Goal: Information Seeking & Learning: Learn about a topic

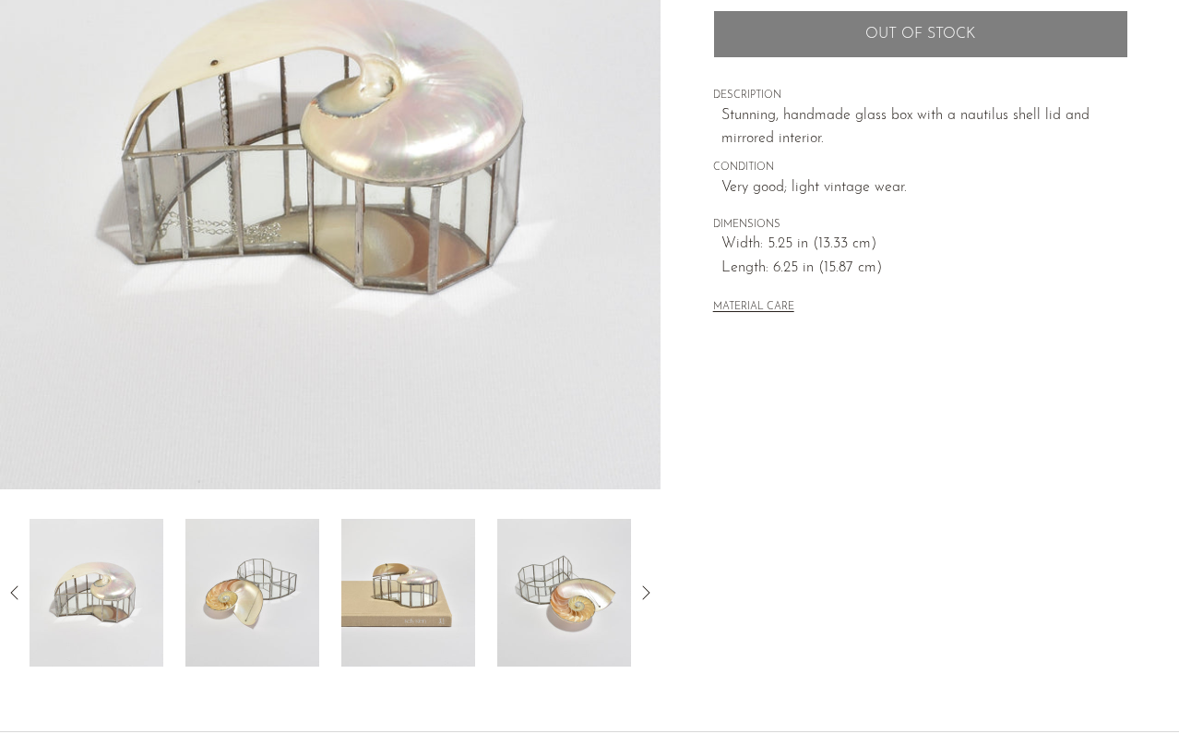
scroll to position [372, 0]
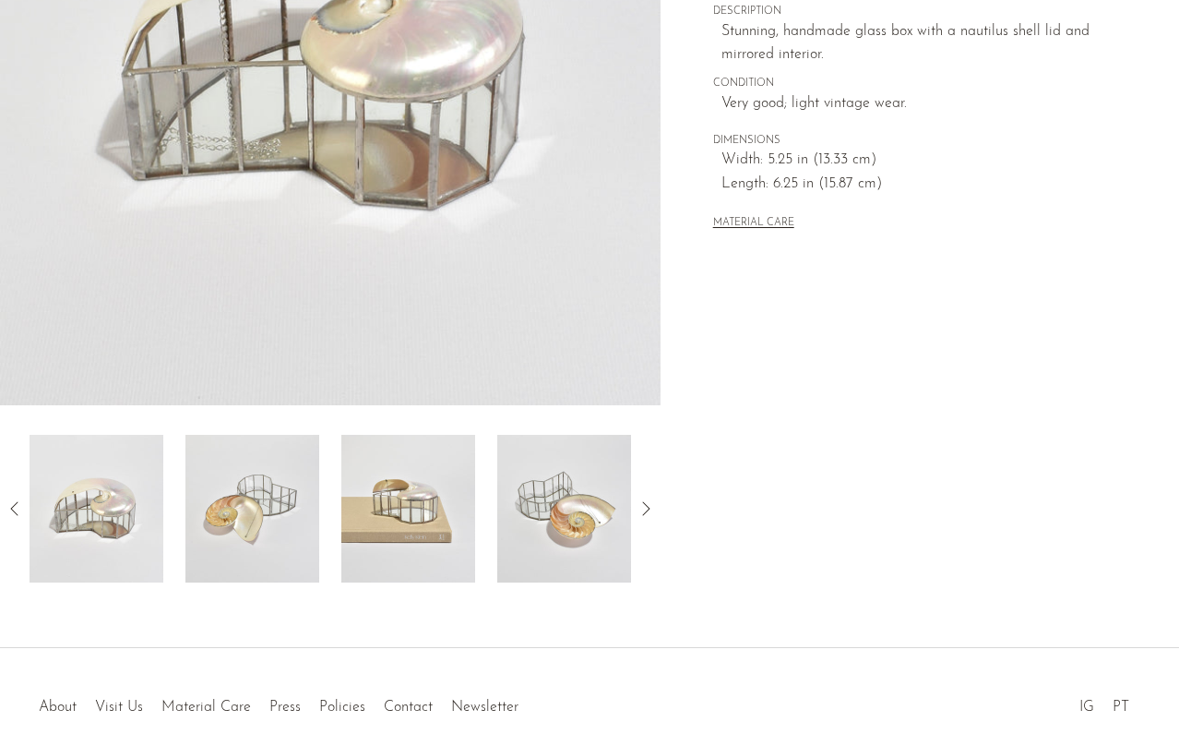
click at [282, 511] on img at bounding box center [253, 509] width 134 height 148
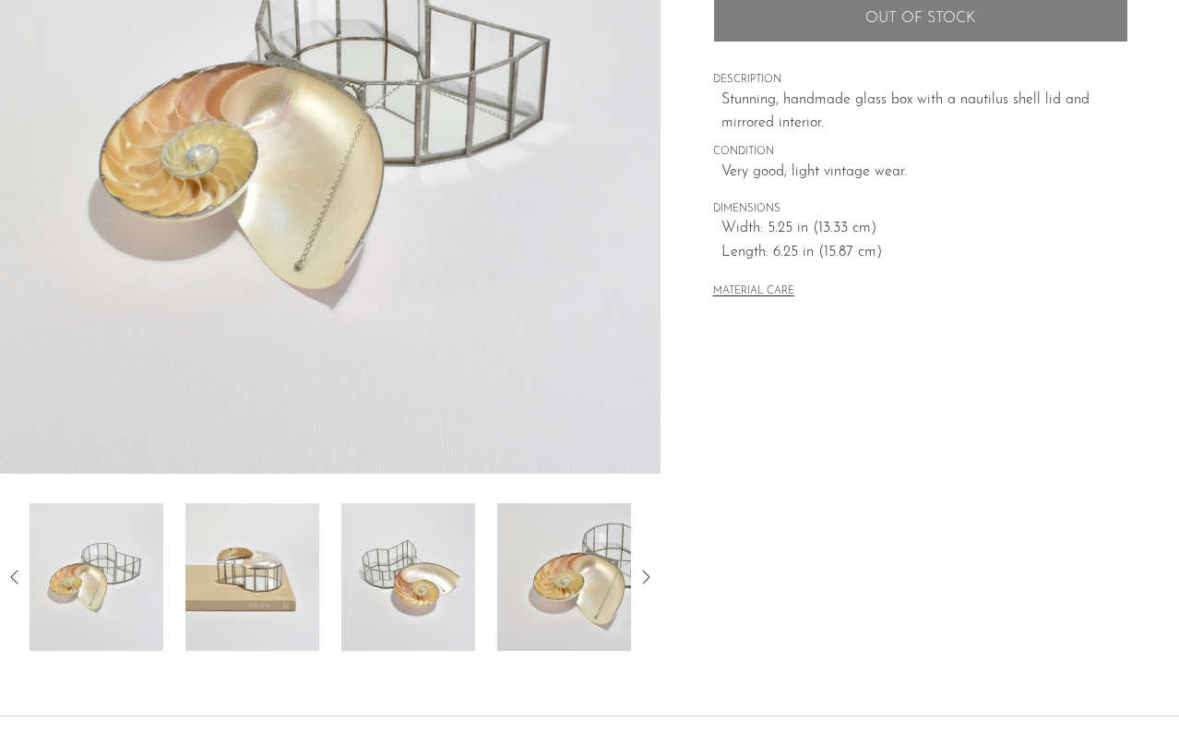
scroll to position [305, 0]
click at [380, 571] on img at bounding box center [408, 575] width 134 height 148
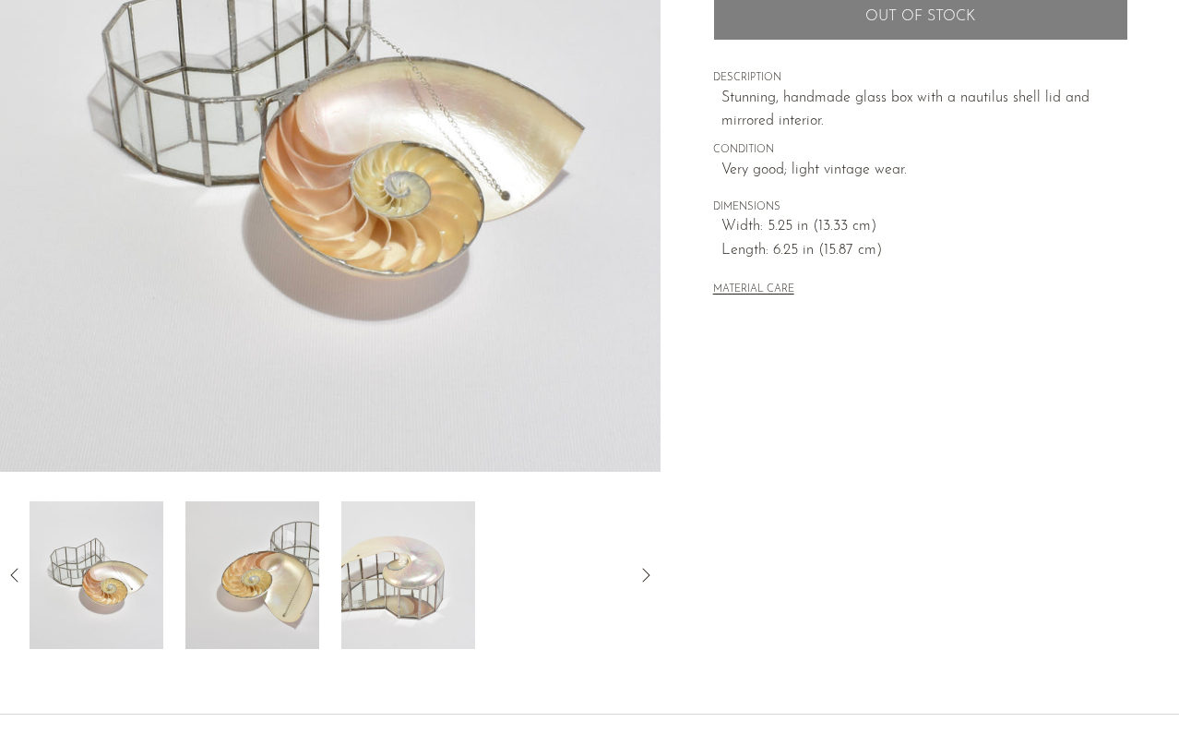
click at [383, 571] on img at bounding box center [408, 575] width 134 height 148
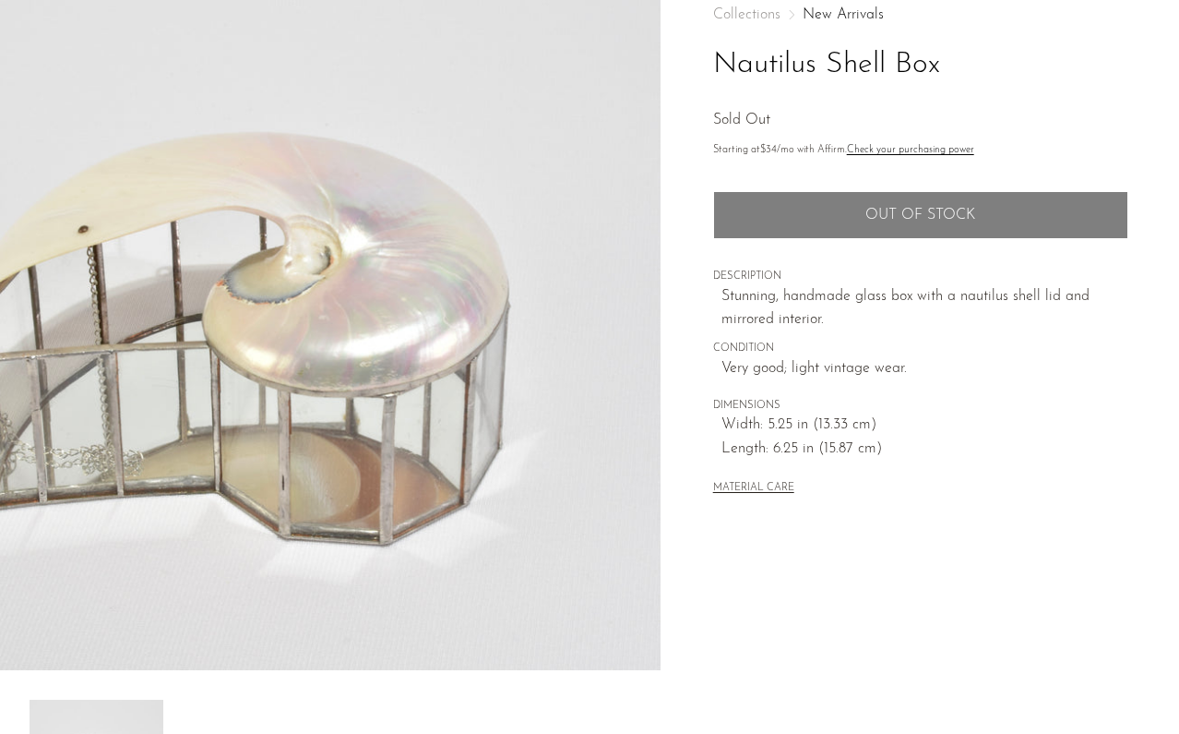
scroll to position [107, 0]
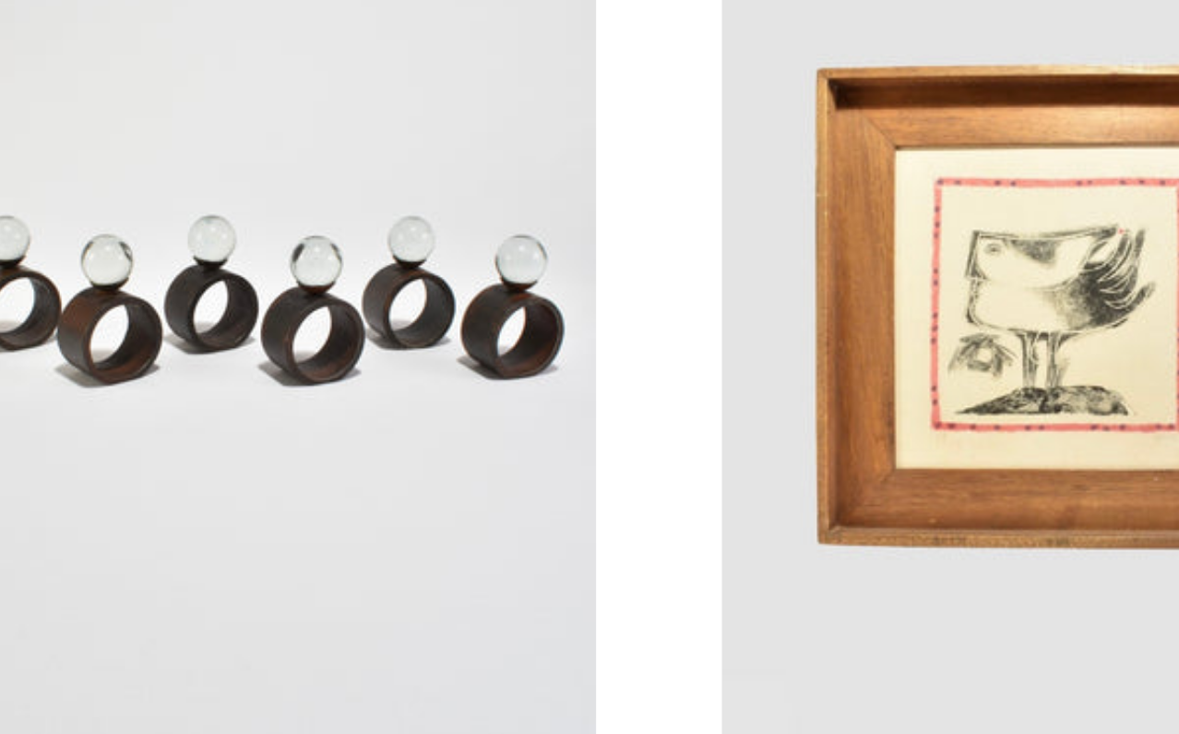
scroll to position [39, 0]
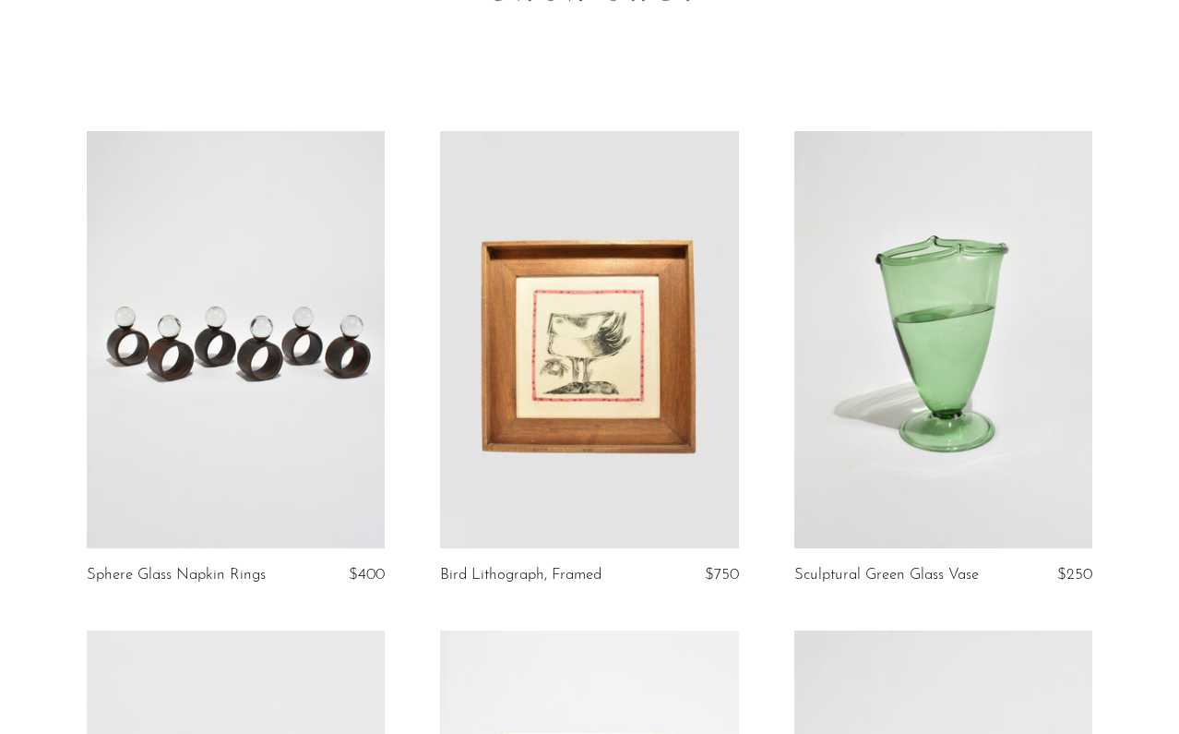
click at [596, 369] on link at bounding box center [589, 340] width 298 height 418
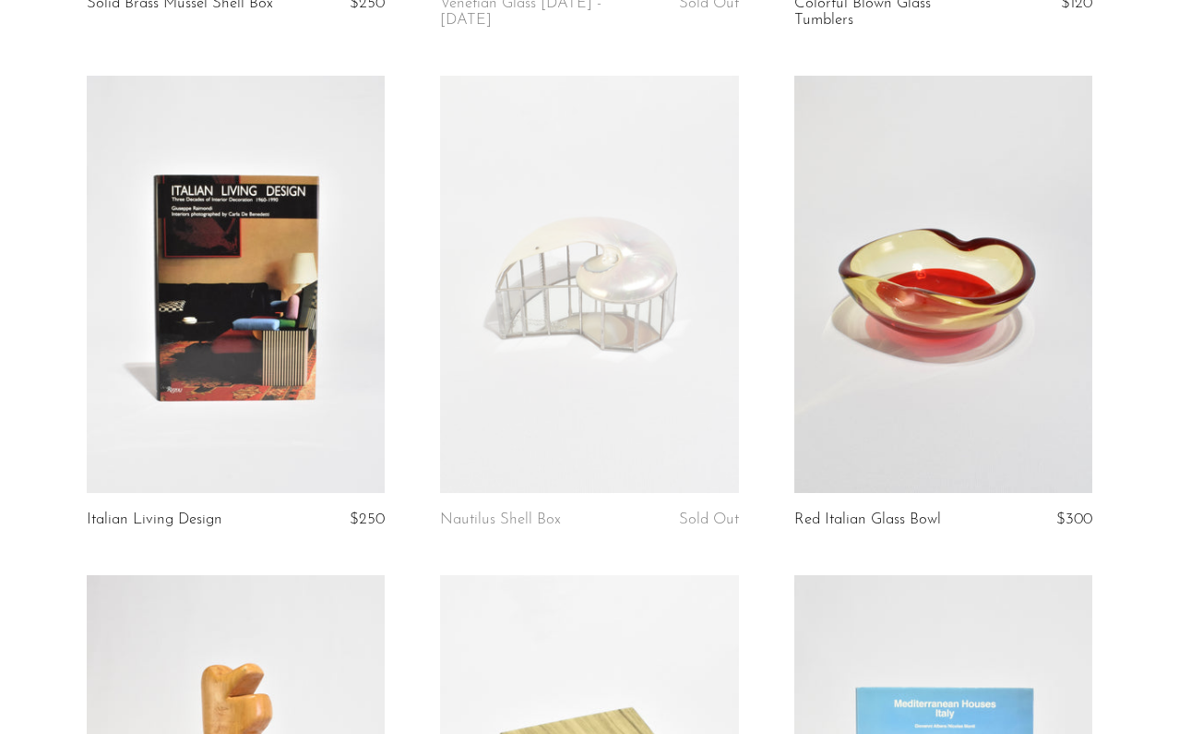
scroll to position [1112, 0]
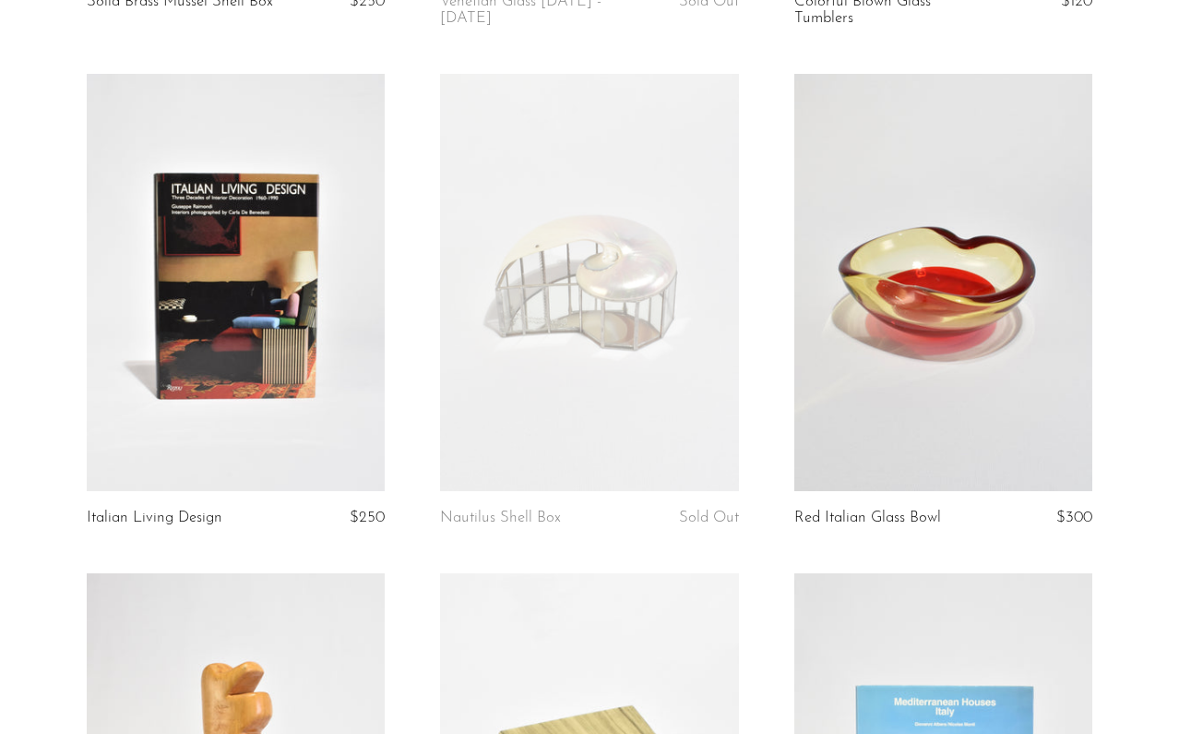
click at [936, 371] on link at bounding box center [944, 283] width 298 height 418
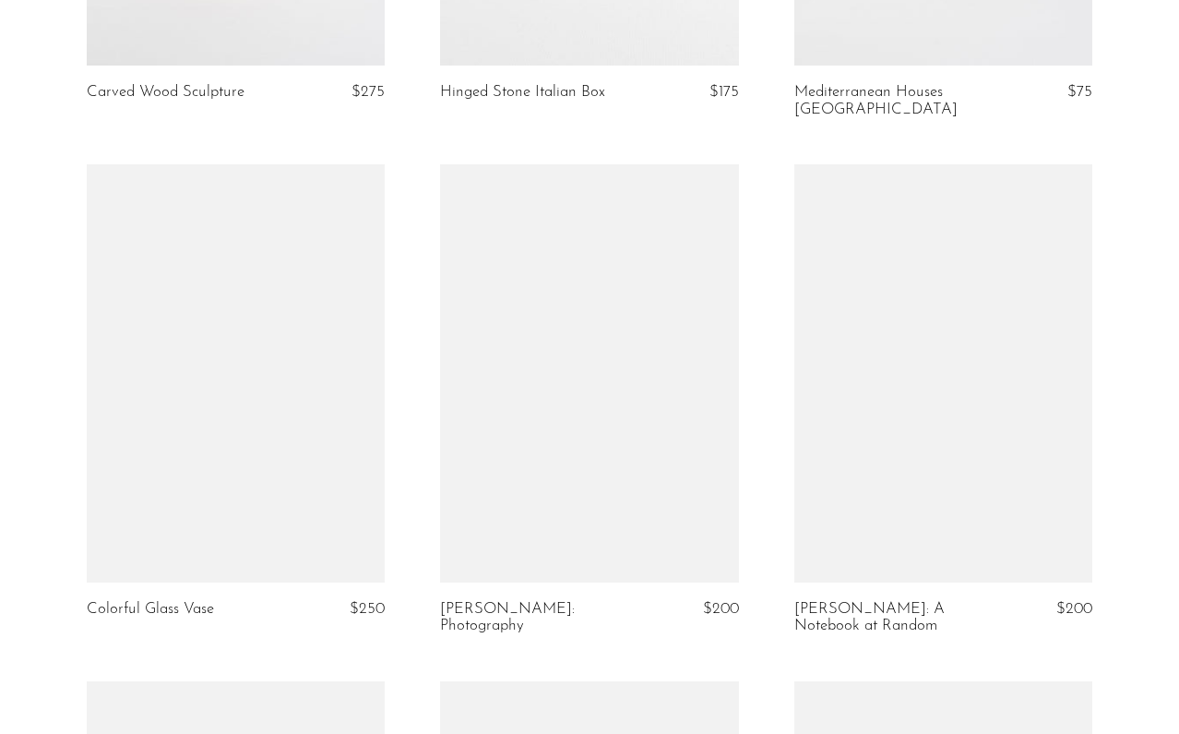
scroll to position [2041, 0]
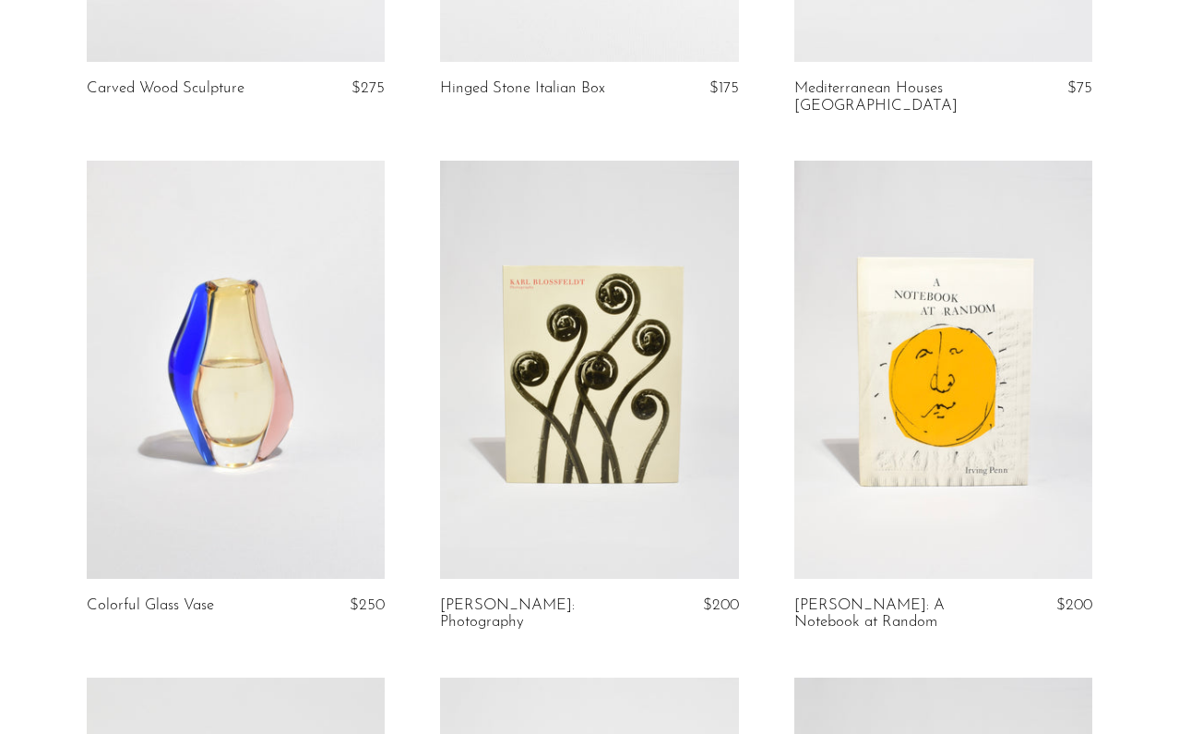
click at [864, 269] on link at bounding box center [944, 370] width 298 height 418
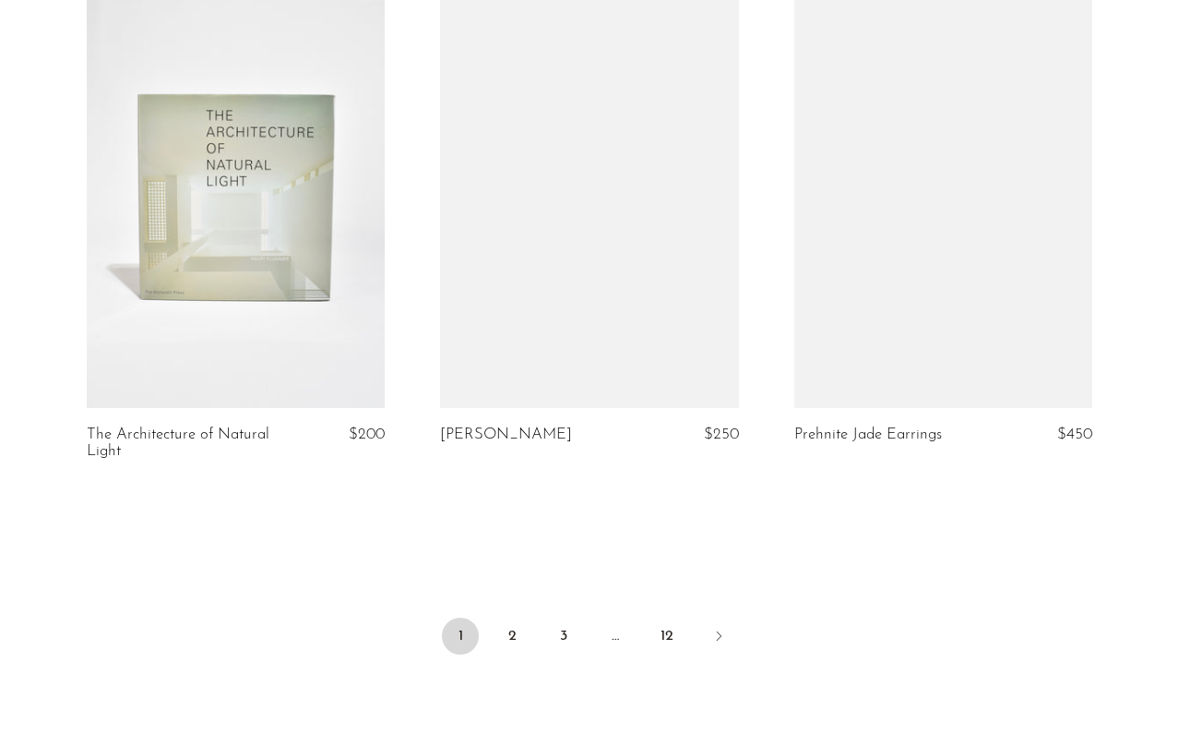
scroll to position [5859, 0]
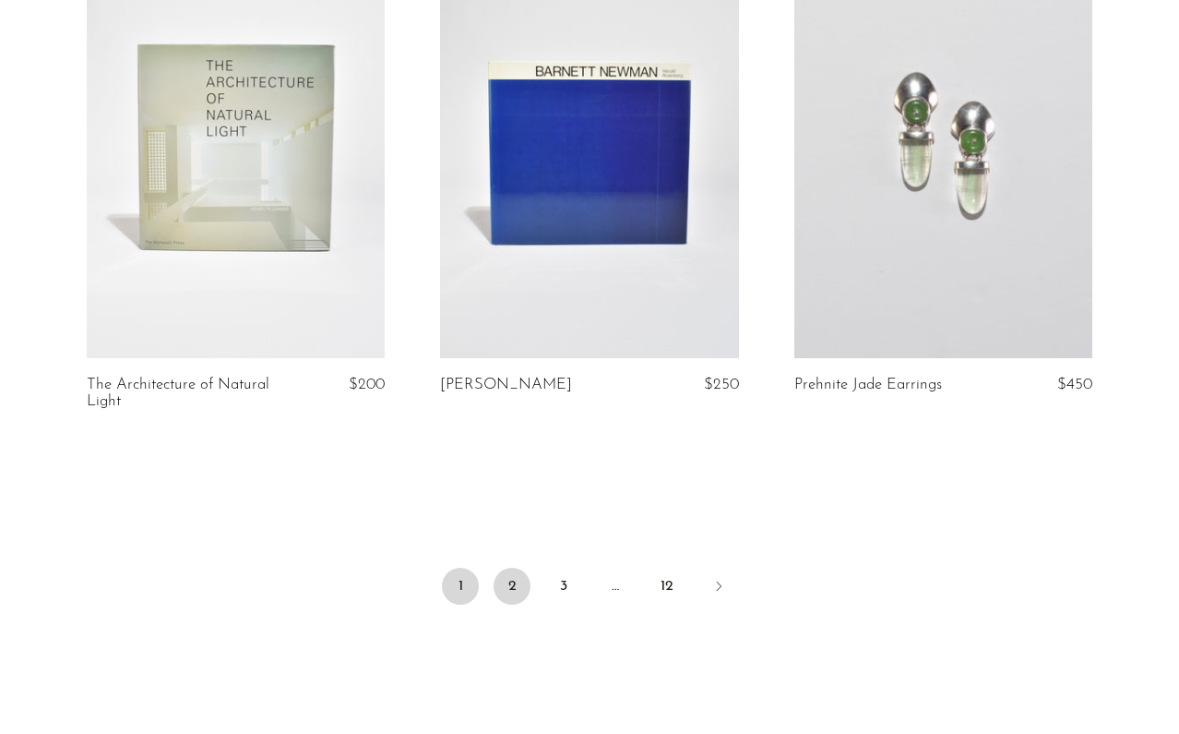
click at [511, 568] on link "2" at bounding box center [512, 586] width 37 height 37
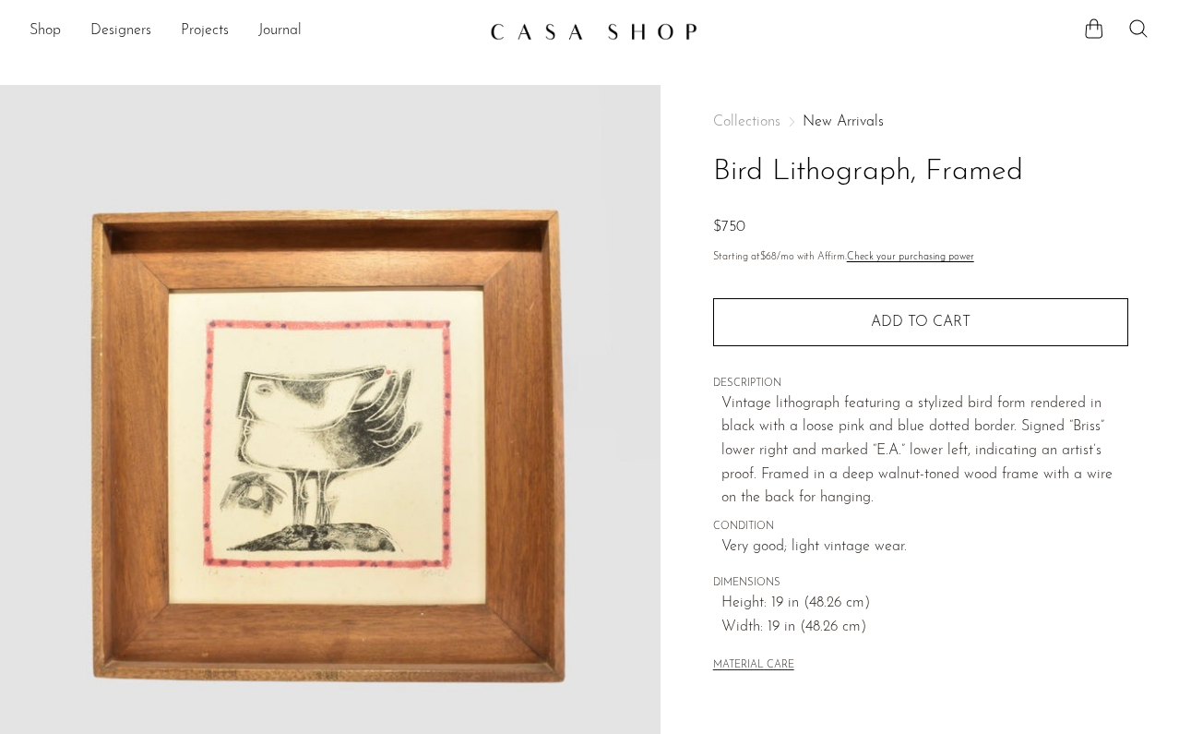
click at [323, 387] on img at bounding box center [330, 431] width 661 height 692
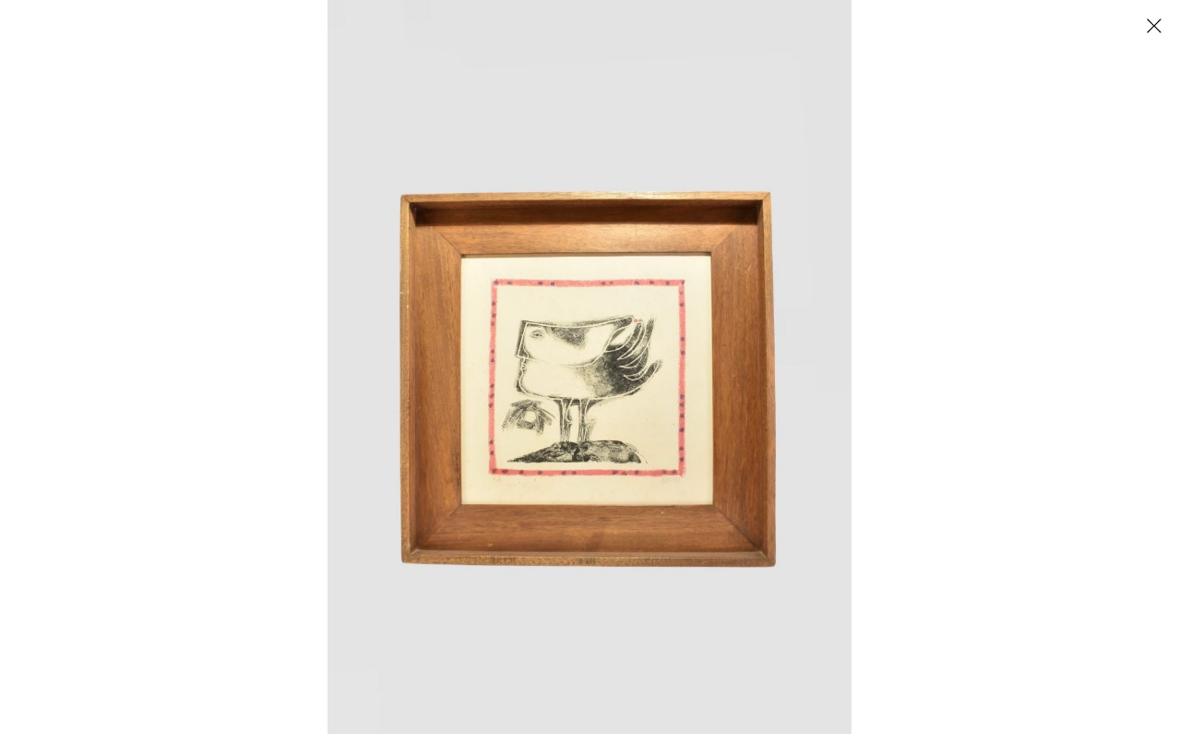
click at [543, 359] on img at bounding box center [590, 367] width 524 height 734
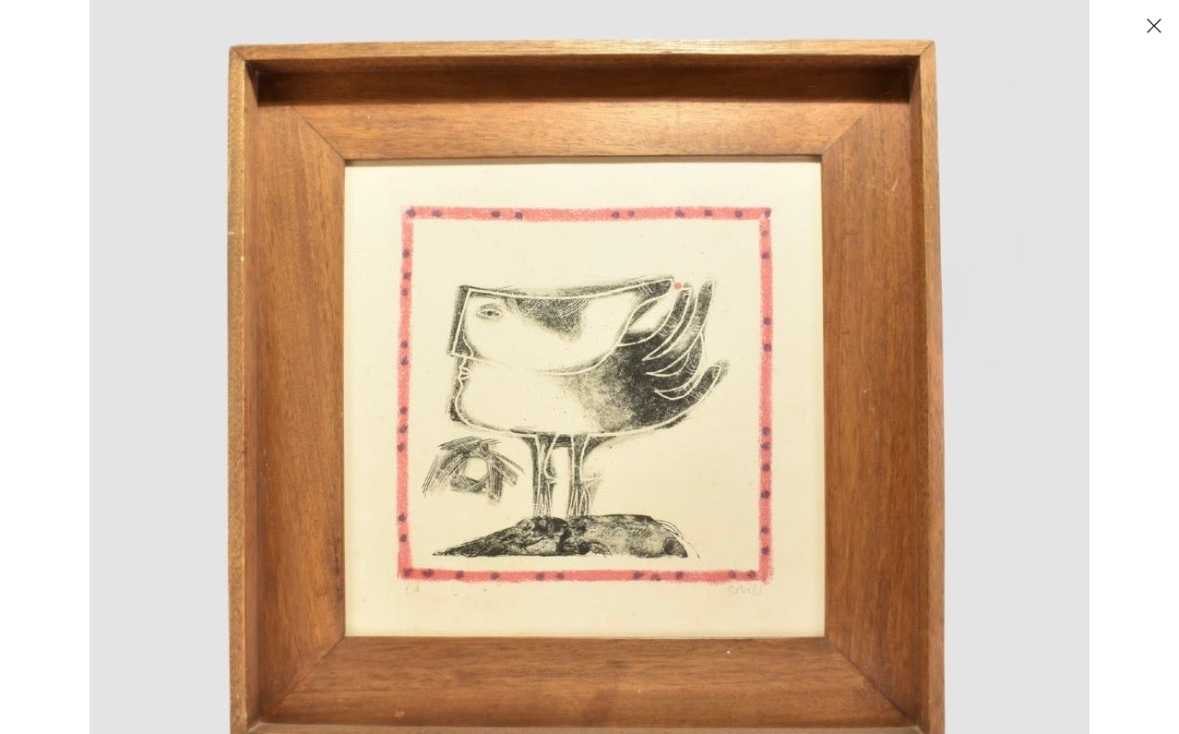
click at [1154, 26] on button "Close" at bounding box center [1154, 25] width 32 height 32
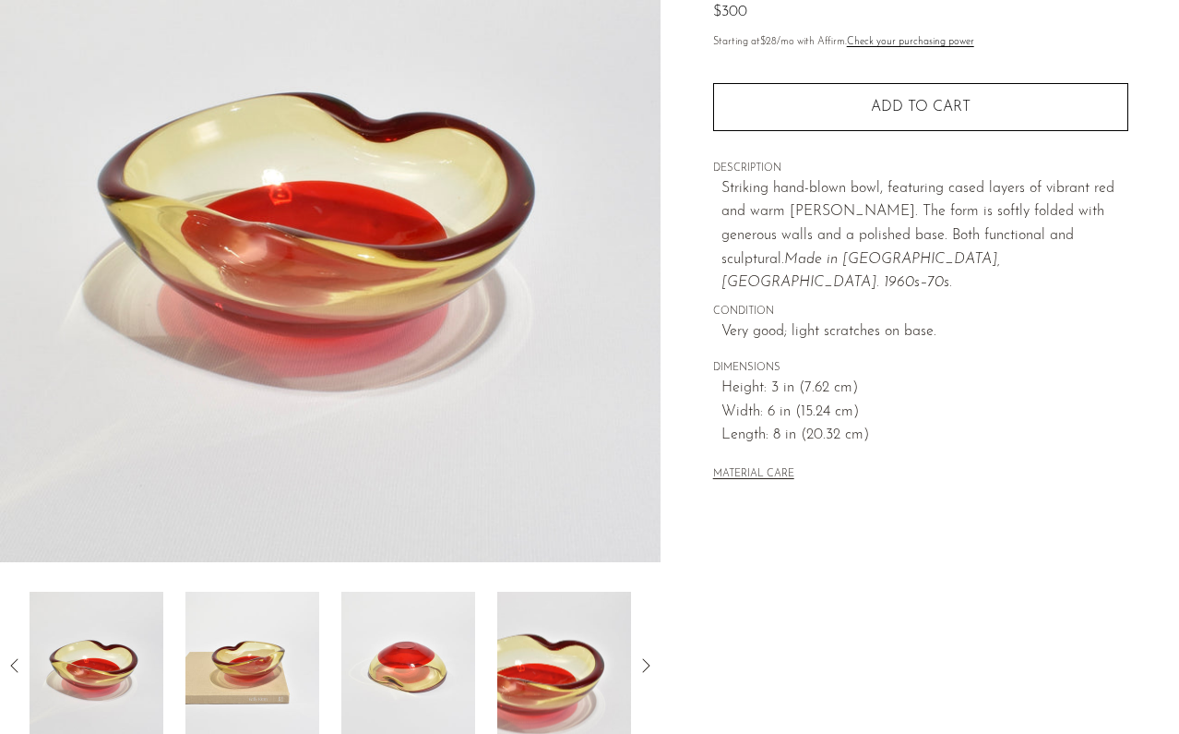
scroll to position [226, 0]
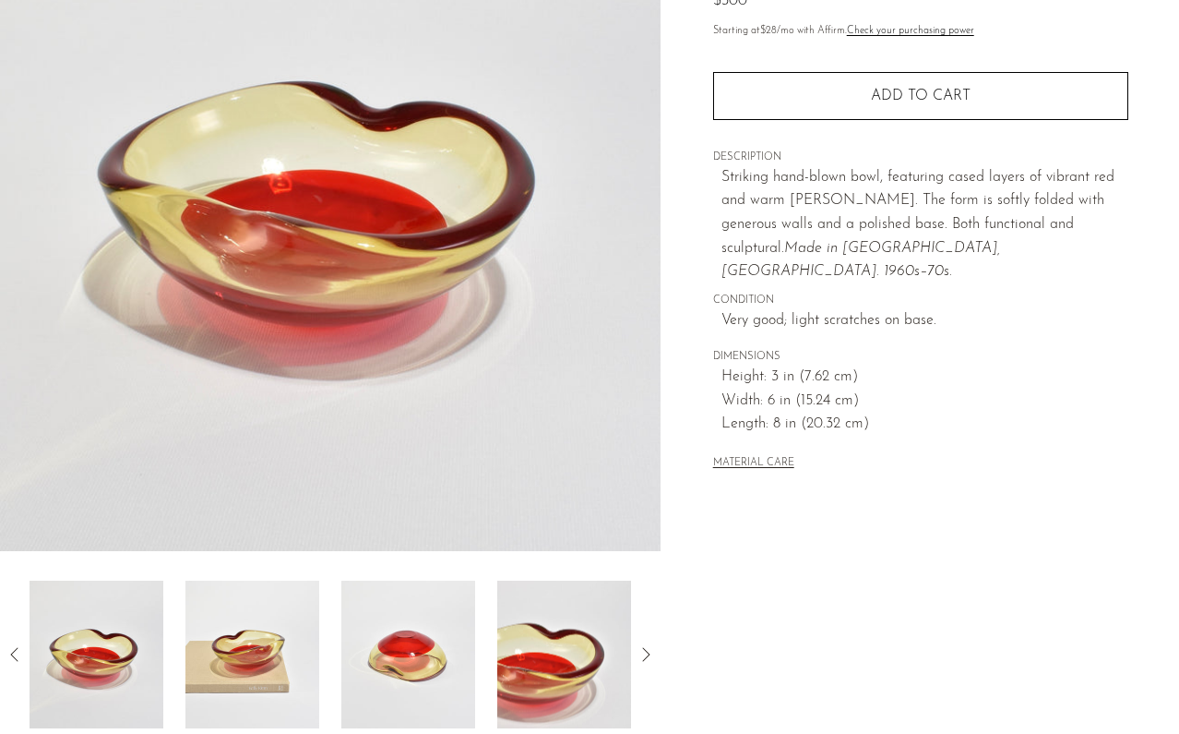
click at [249, 626] on img at bounding box center [253, 655] width 134 height 148
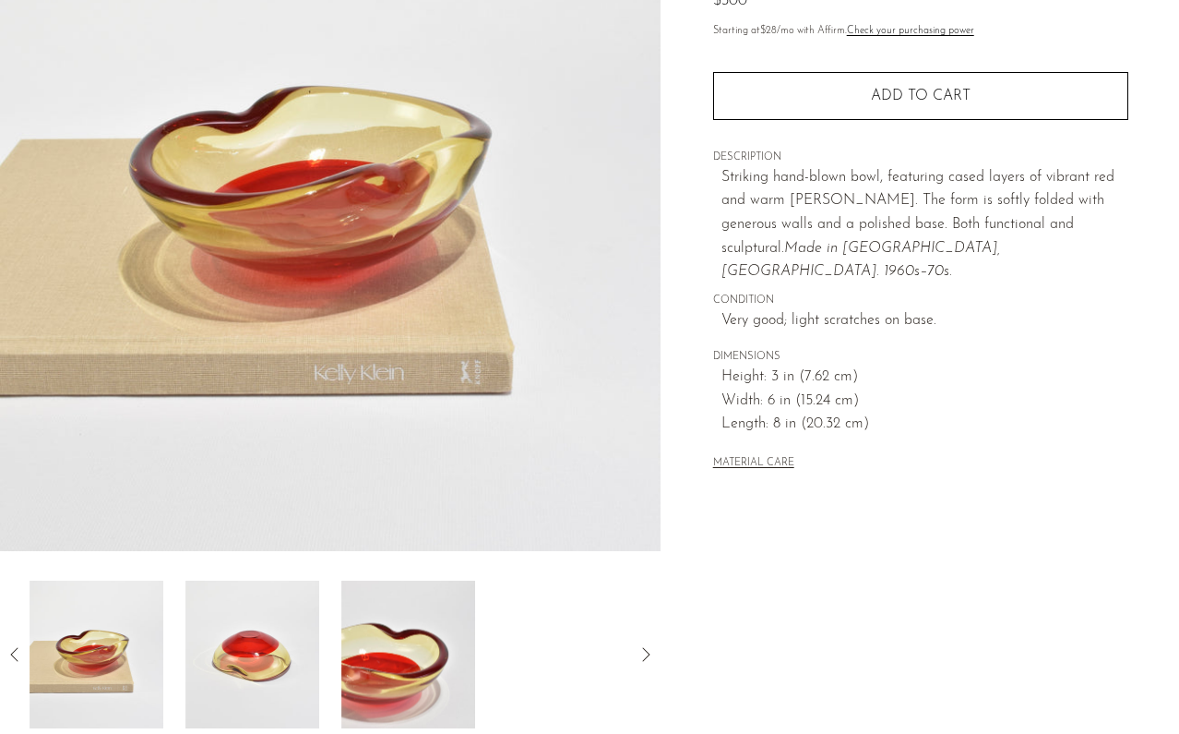
click at [306, 653] on img at bounding box center [253, 655] width 134 height 148
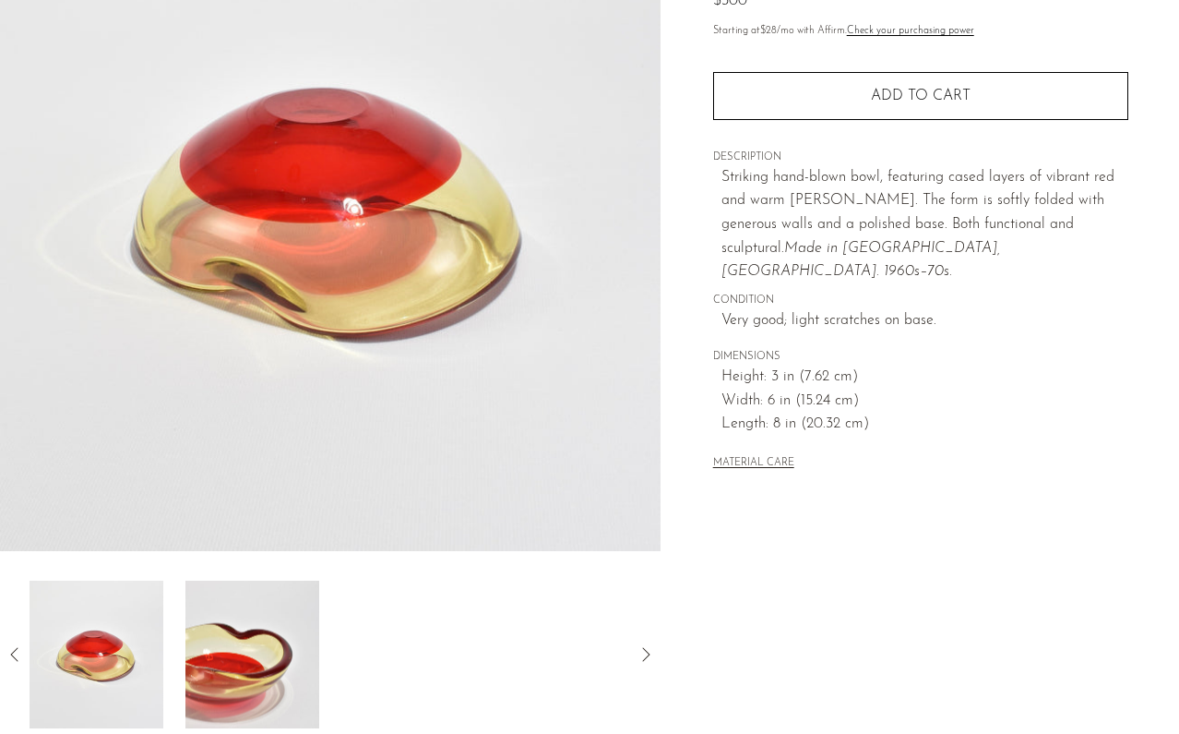
click at [214, 653] on img at bounding box center [253, 655] width 134 height 148
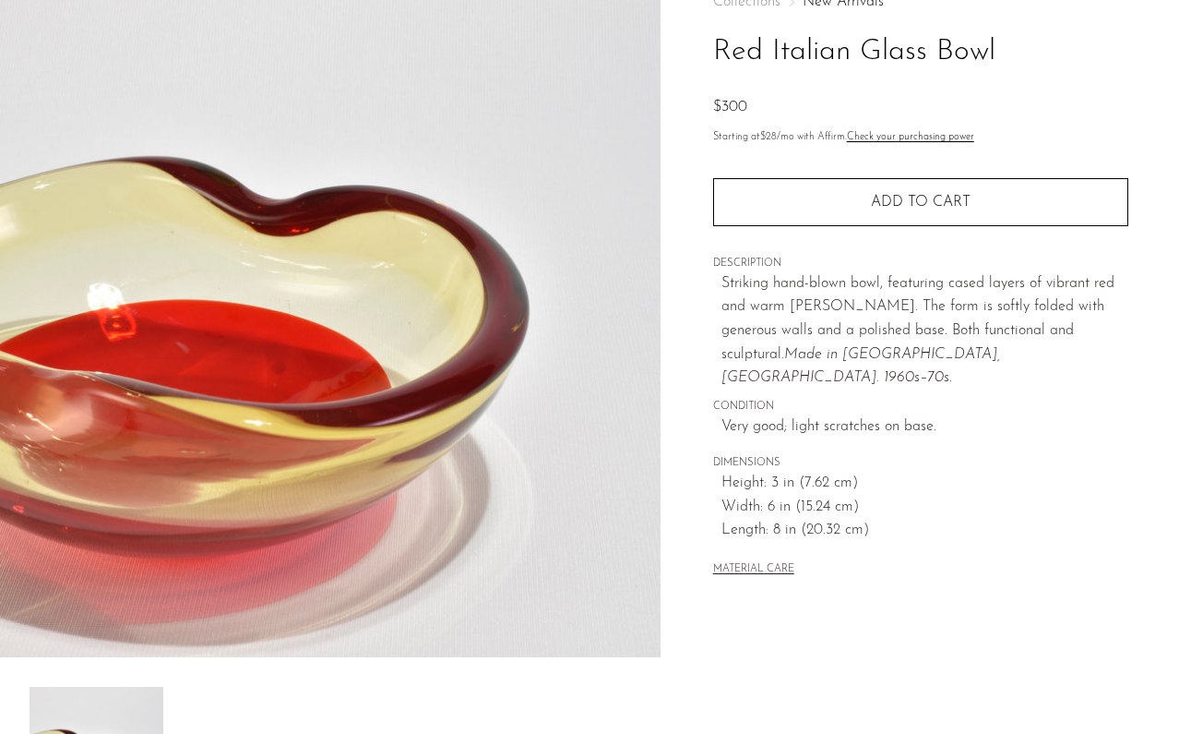
scroll to position [76, 0]
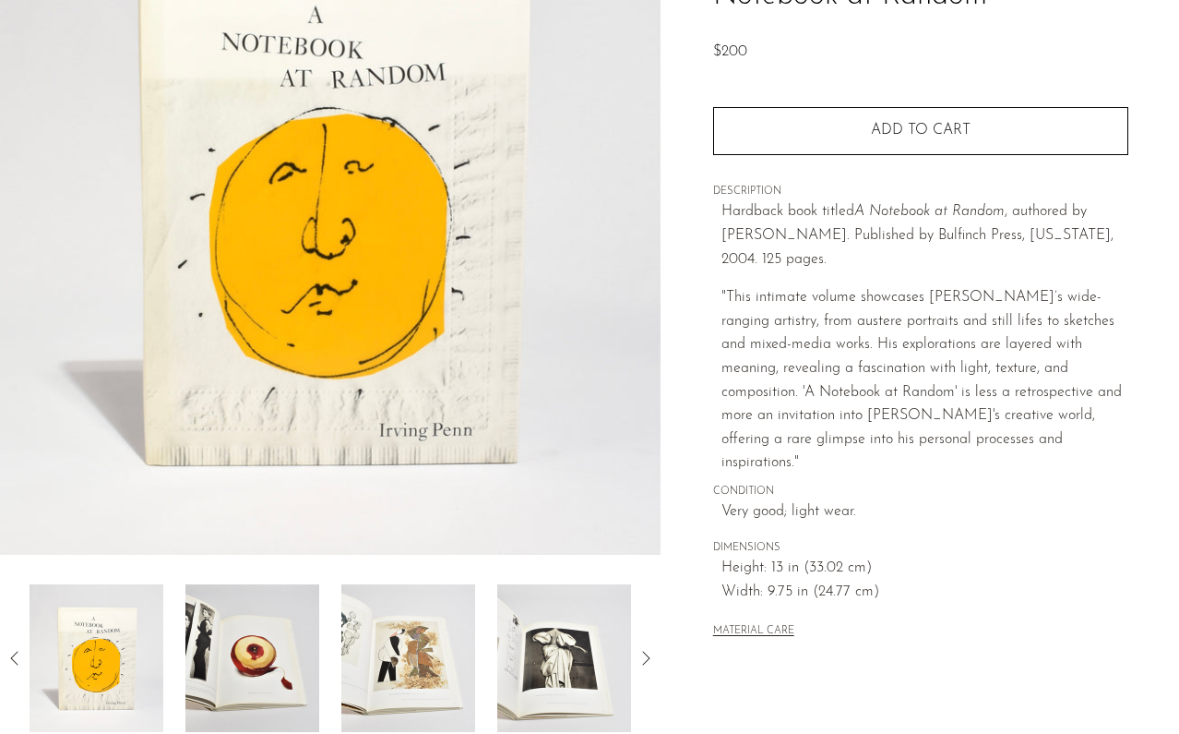
scroll to position [224, 0]
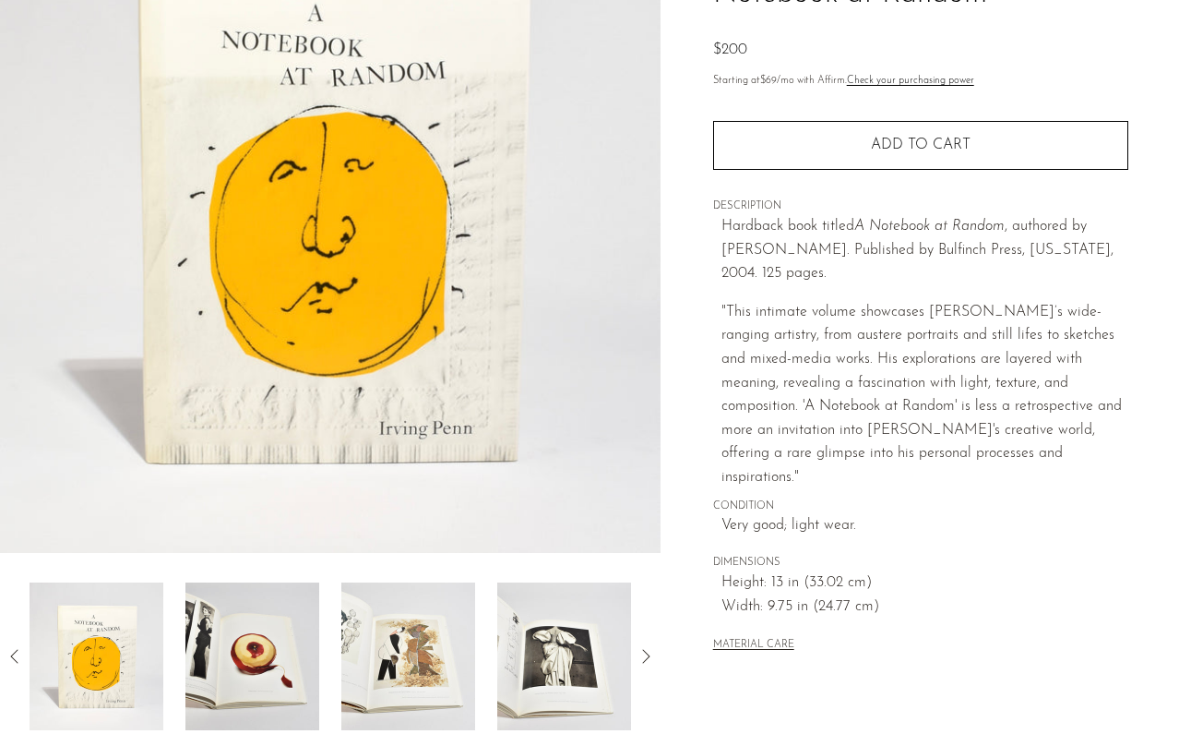
click at [262, 659] on img at bounding box center [253, 656] width 134 height 148
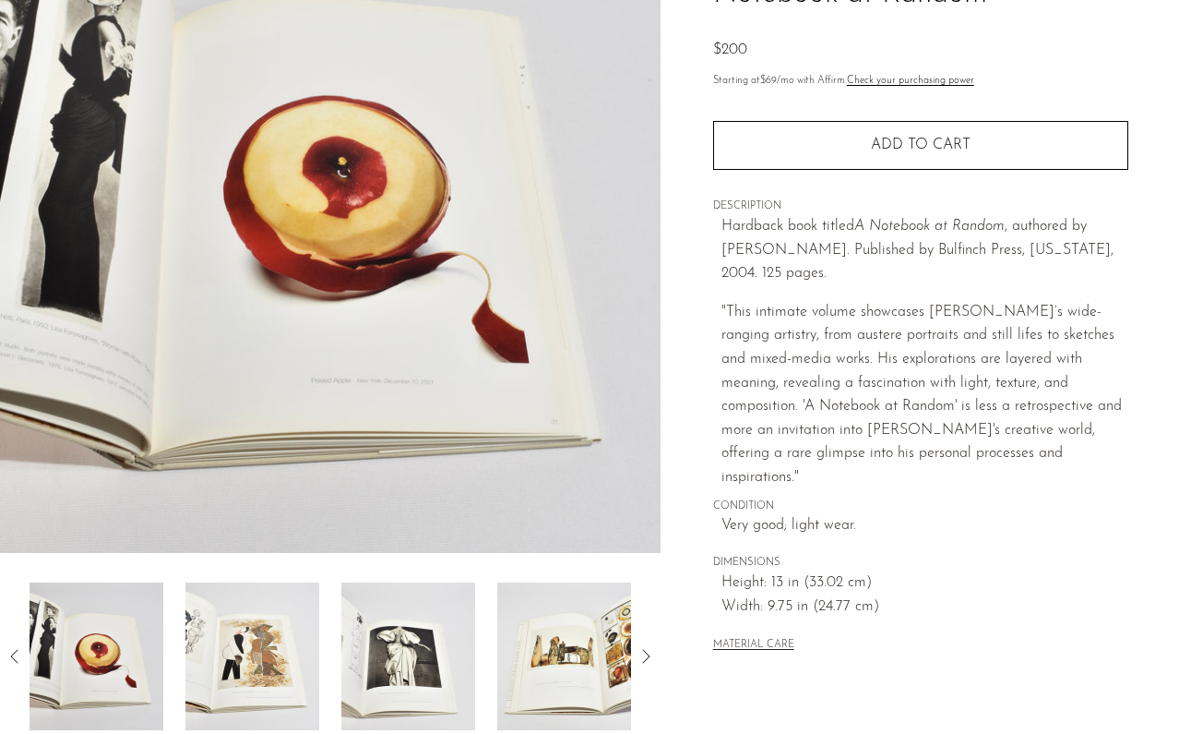
click at [262, 659] on img at bounding box center [253, 656] width 134 height 148
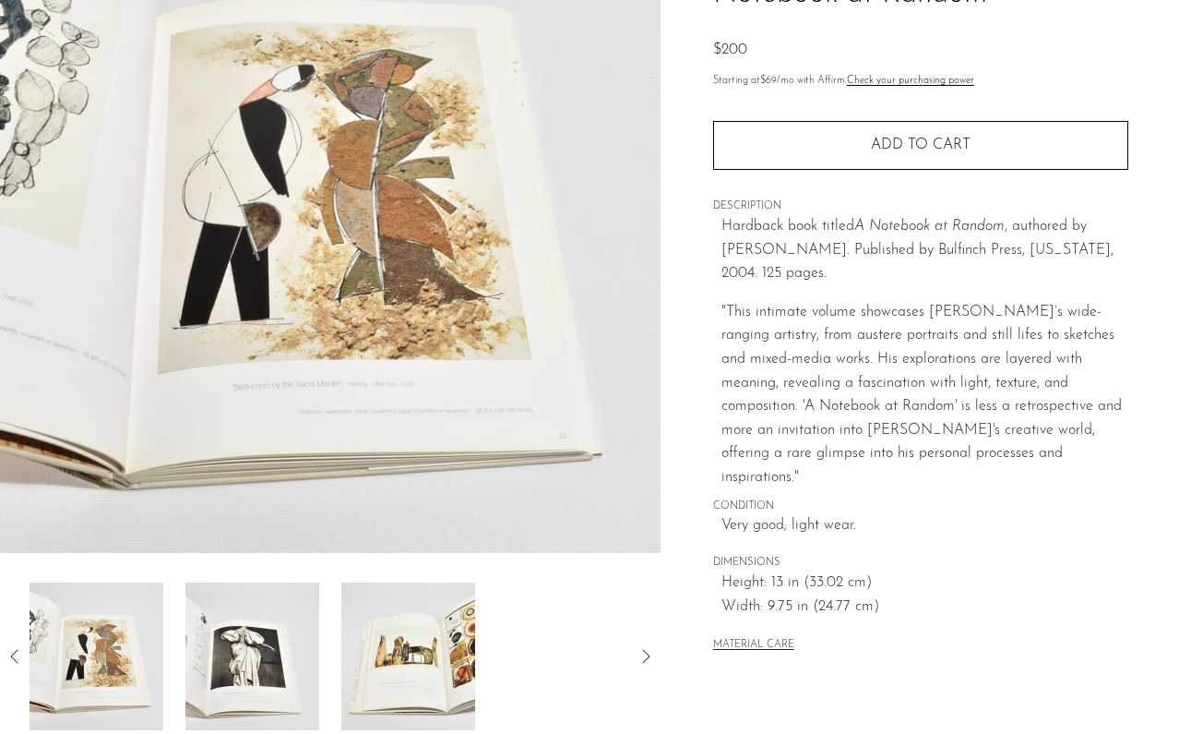
click at [261, 659] on img at bounding box center [253, 656] width 134 height 148
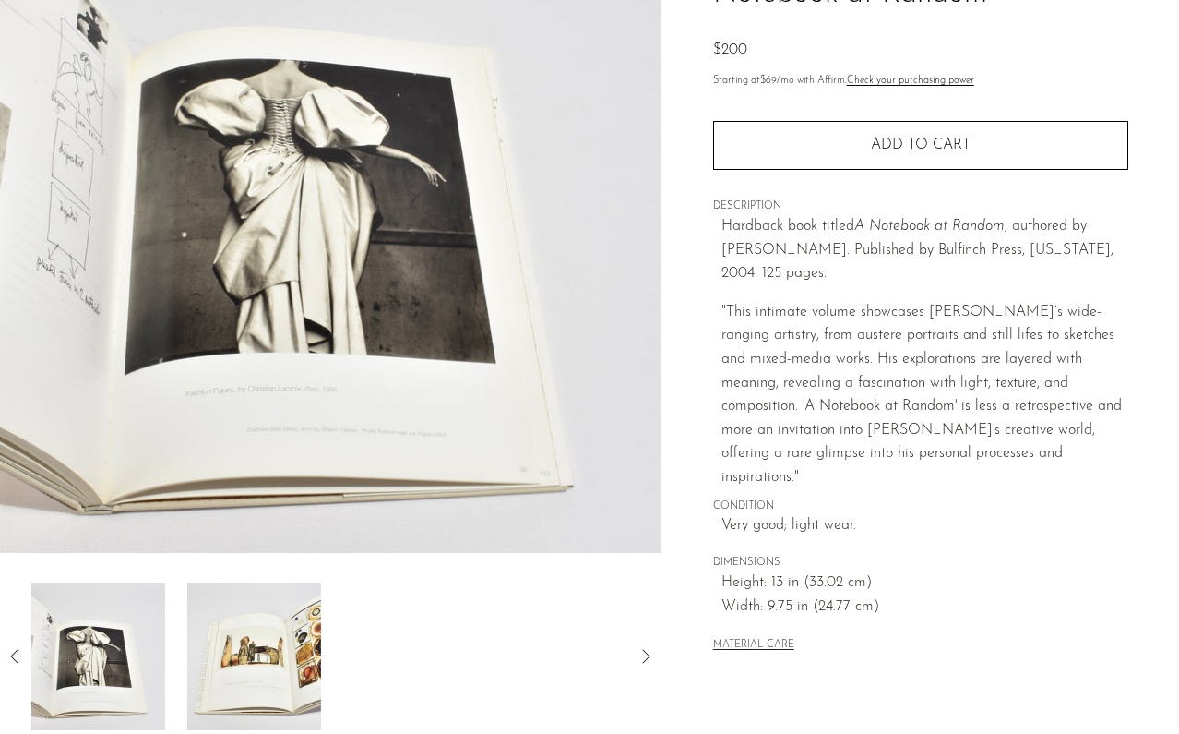
click at [261, 659] on img at bounding box center [254, 656] width 134 height 148
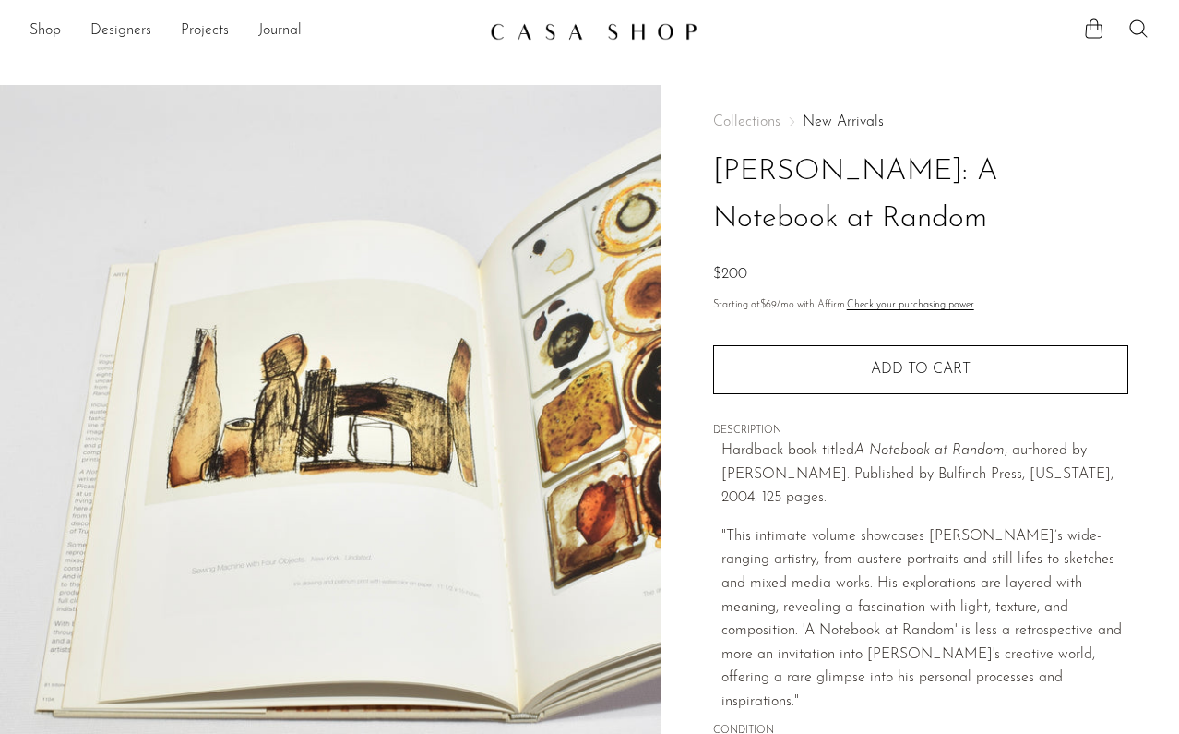
scroll to position [0, 0]
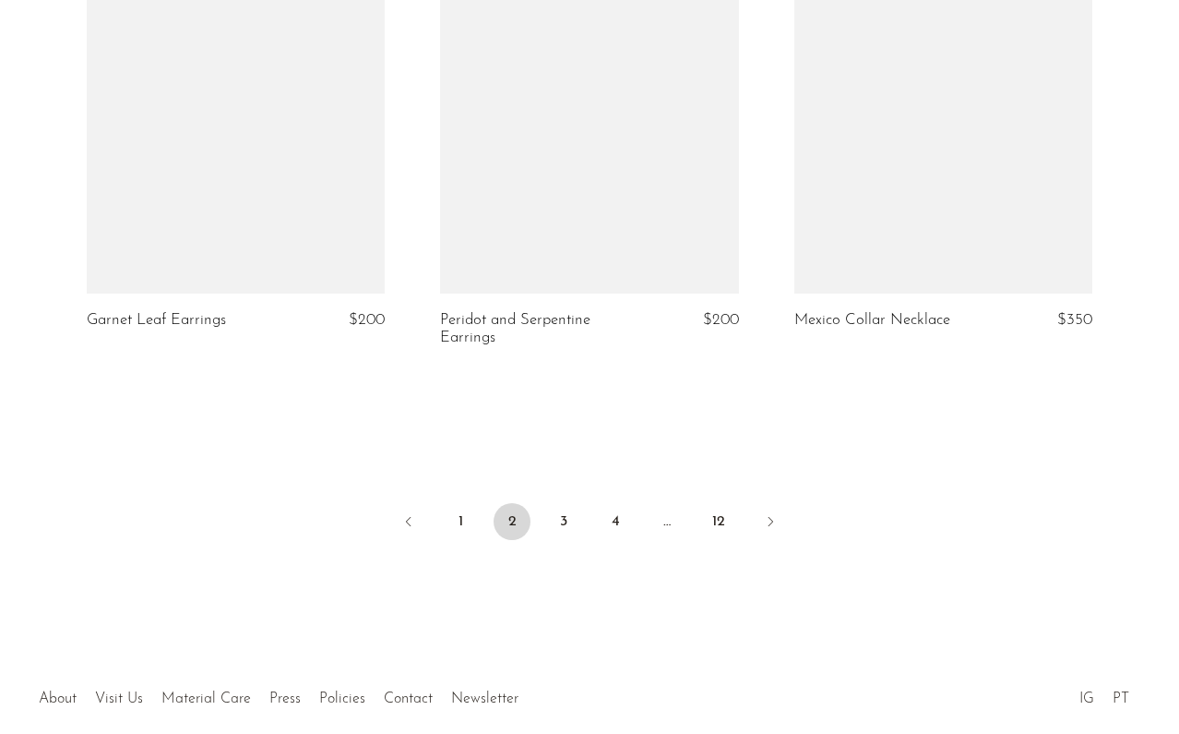
scroll to position [5907, 0]
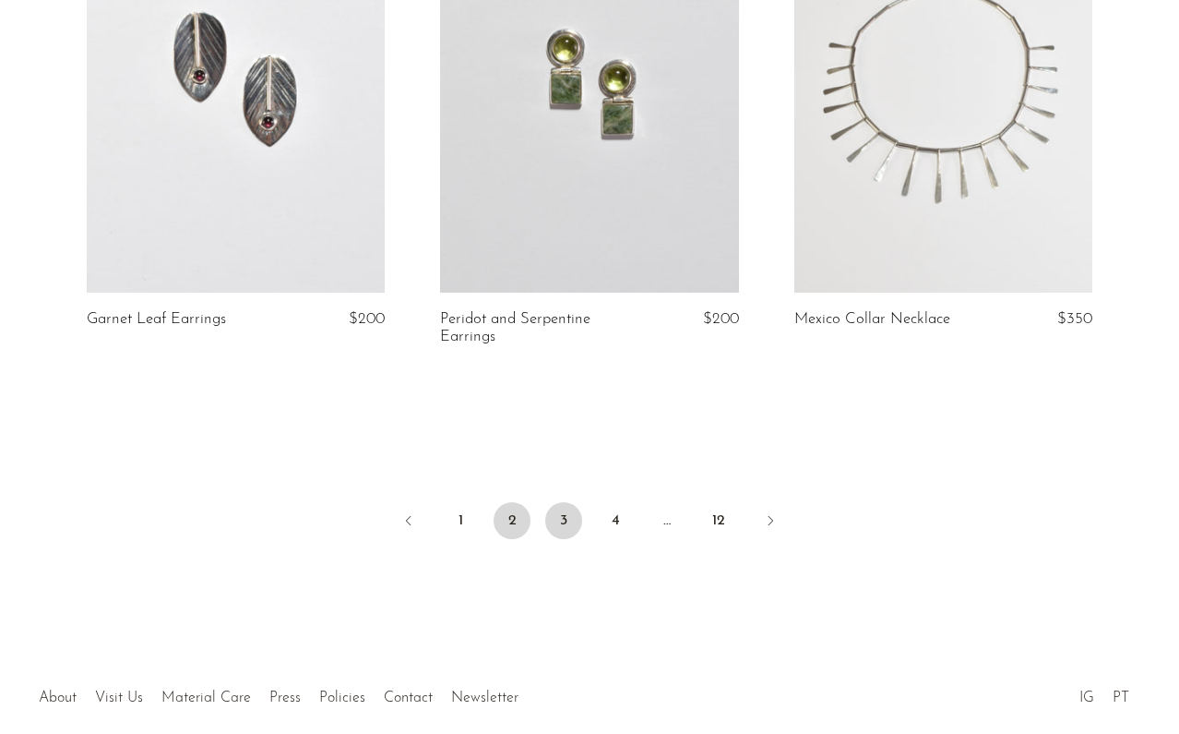
click at [557, 502] on link "3" at bounding box center [563, 520] width 37 height 37
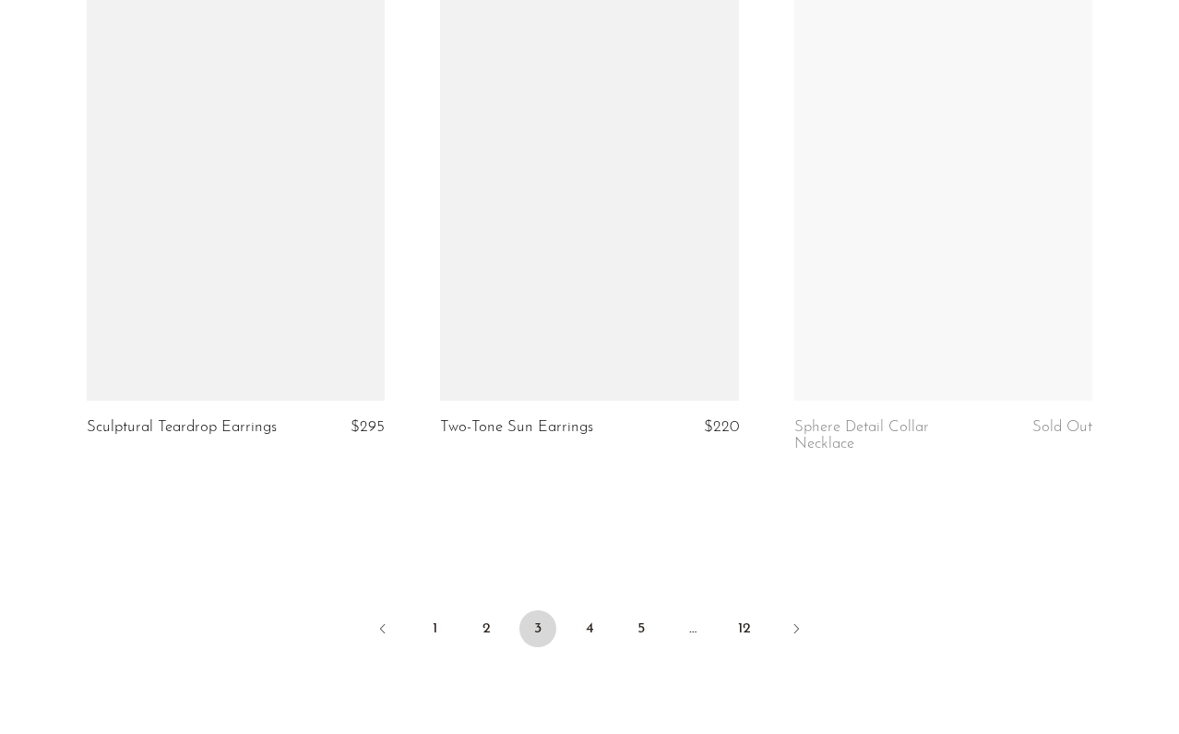
scroll to position [5880, 0]
